Goal: Information Seeking & Learning: Learn about a topic

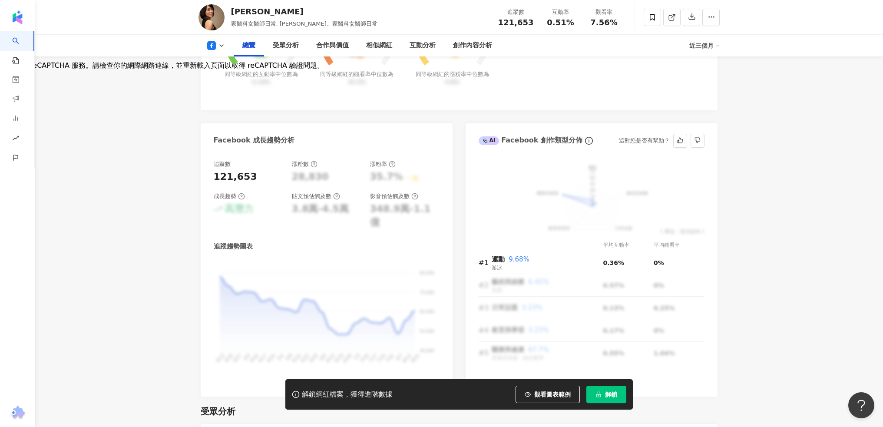
scroll to position [405, 0]
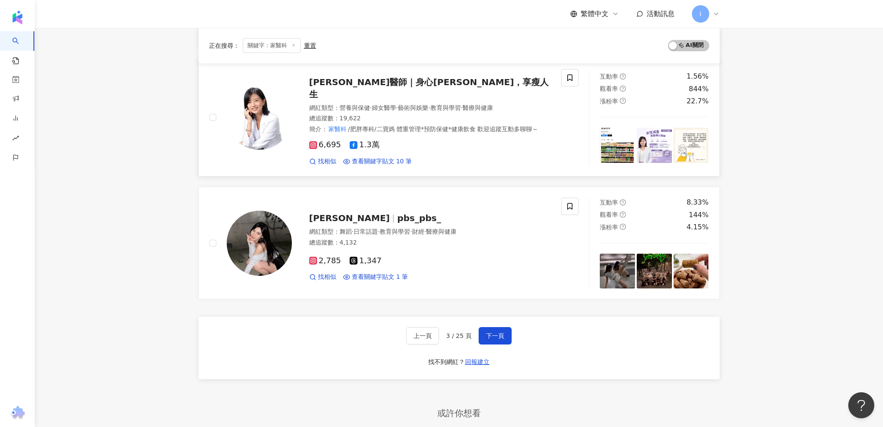
scroll to position [1328, 0]
click at [502, 331] on span "下一頁" at bounding box center [495, 334] width 18 height 7
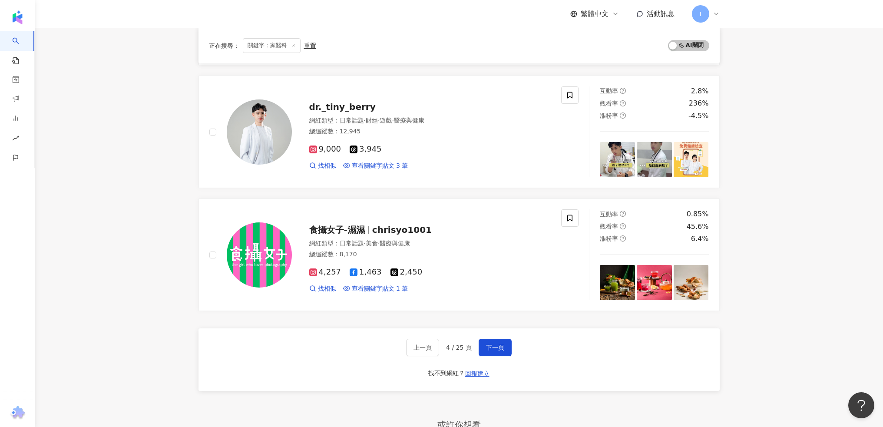
scroll to position [1381, 0]
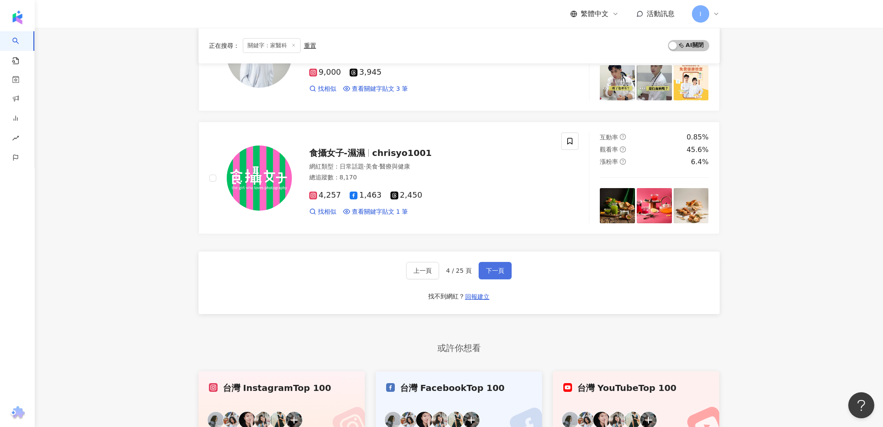
click at [485, 277] on button "下一頁" at bounding box center [494, 270] width 33 height 17
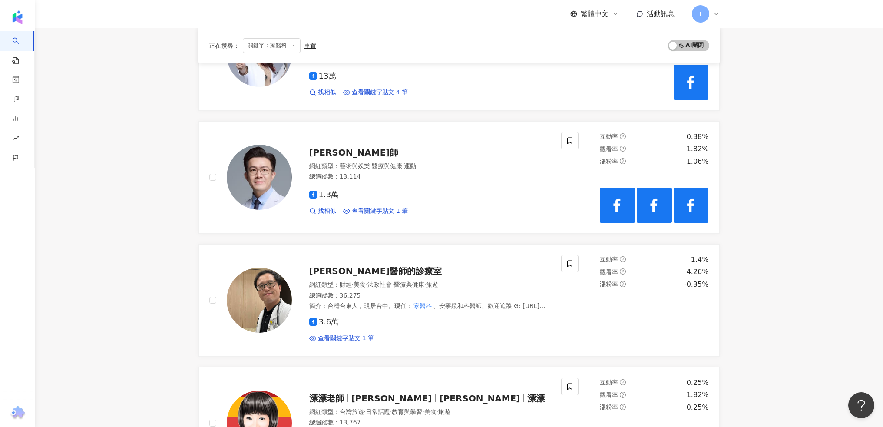
scroll to position [1490, 0]
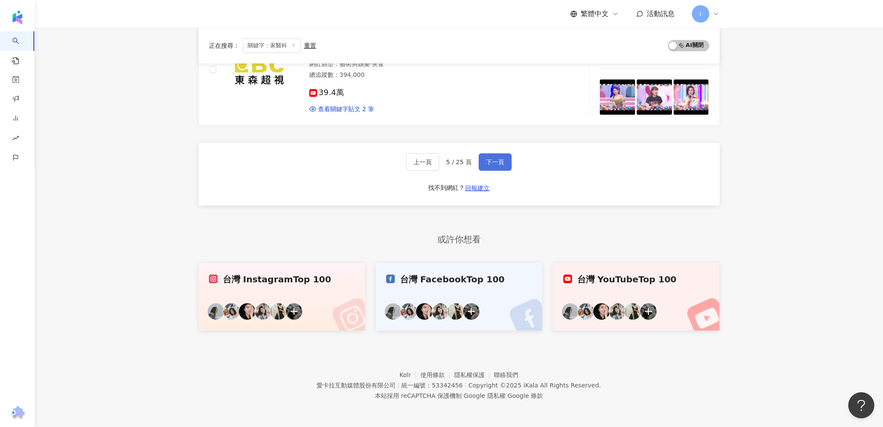
click at [491, 155] on button "下一頁" at bounding box center [494, 161] width 33 height 17
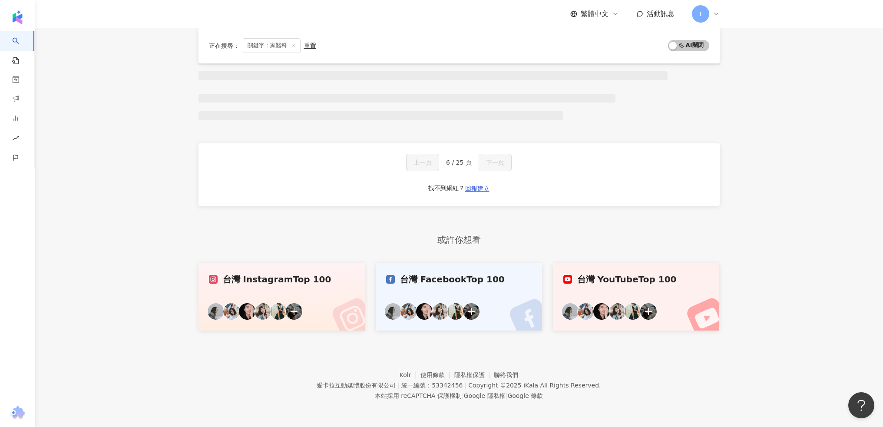
scroll to position [541, 0]
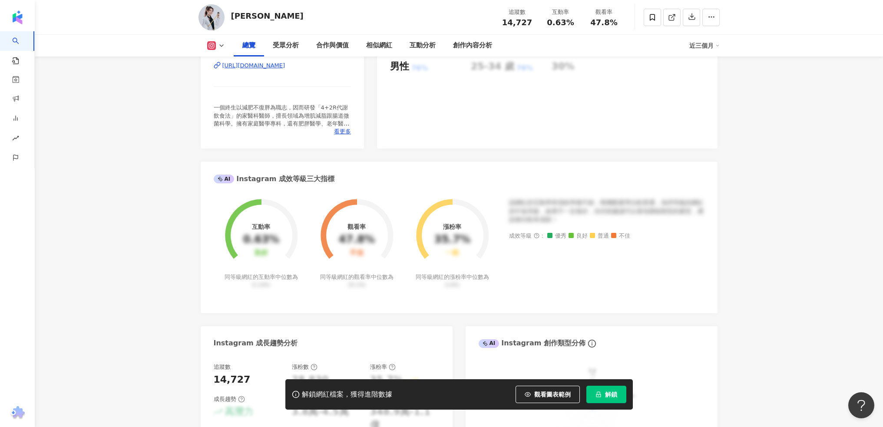
scroll to position [290, 0]
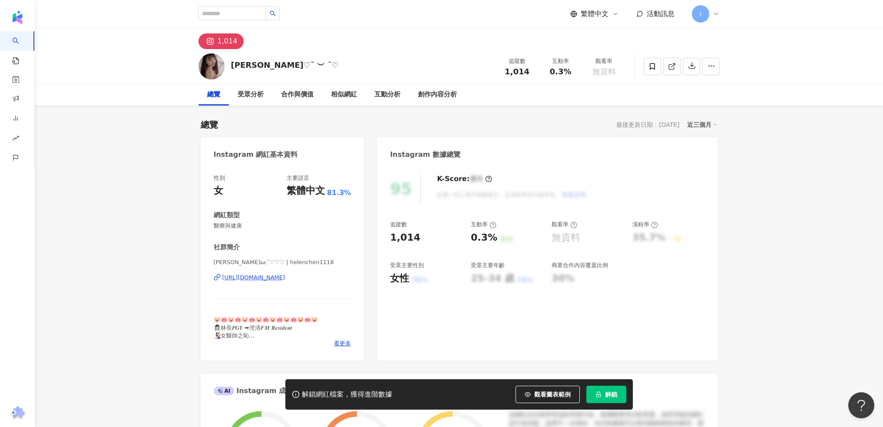
click at [285, 279] on div "[URL][DOMAIN_NAME]" at bounding box center [253, 278] width 63 height 8
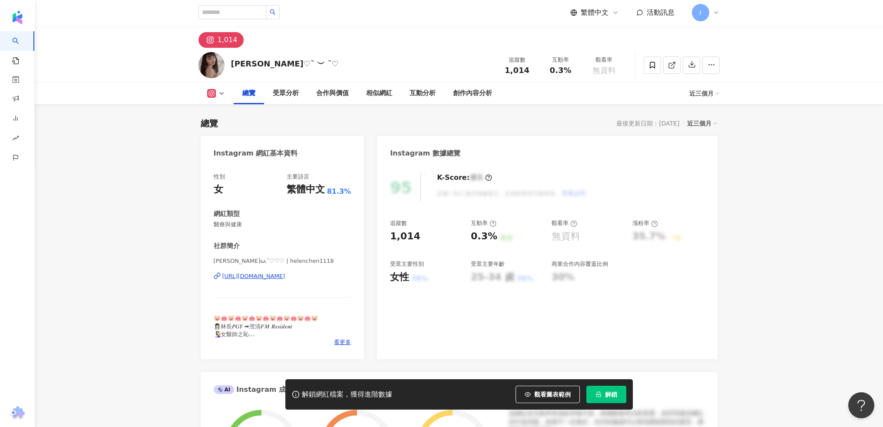
scroll to position [608, 0]
